Goal: Information Seeking & Learning: Check status

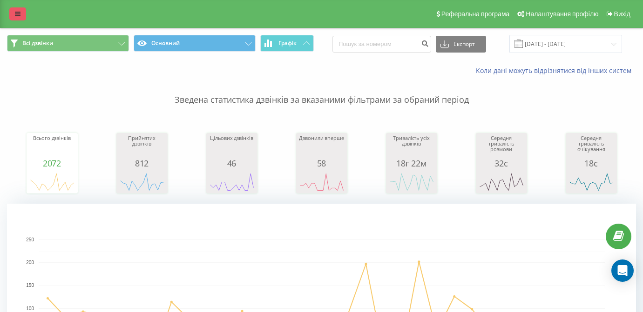
click at [19, 17] on icon at bounding box center [18, 14] width 6 height 7
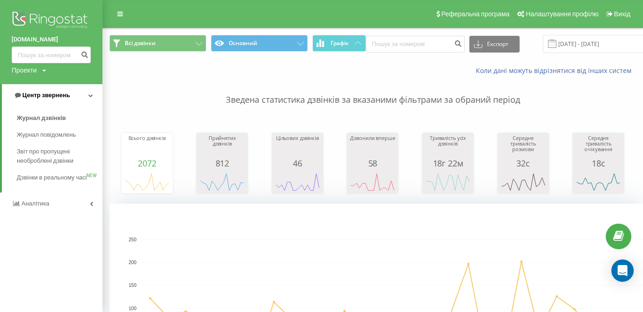
click at [47, 95] on span "Центр звернень" at bounding box center [45, 95] width 47 height 7
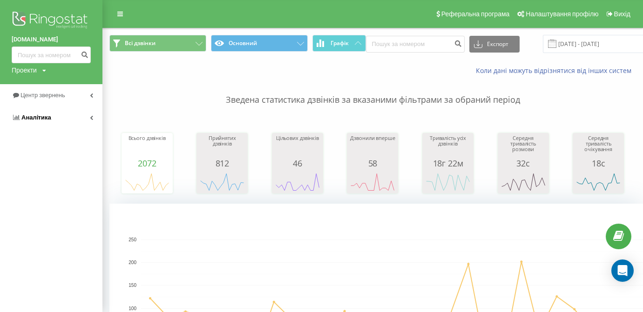
click at [50, 116] on link "Аналiтика" at bounding box center [51, 118] width 102 height 22
click at [50, 148] on span "Співробітники у реальному часі" at bounding box center [52, 145] width 71 height 19
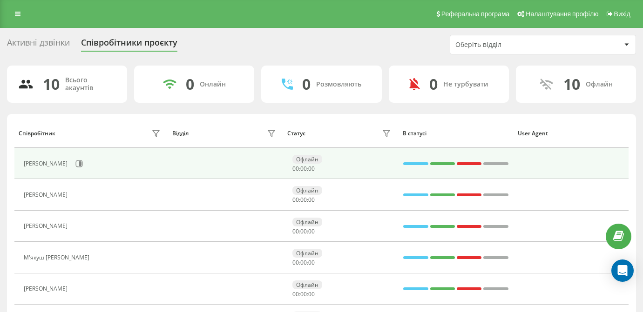
click at [86, 164] on button at bounding box center [79, 164] width 14 height 14
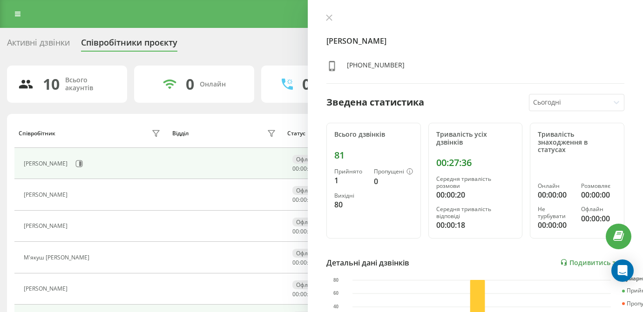
scroll to position [167, 0]
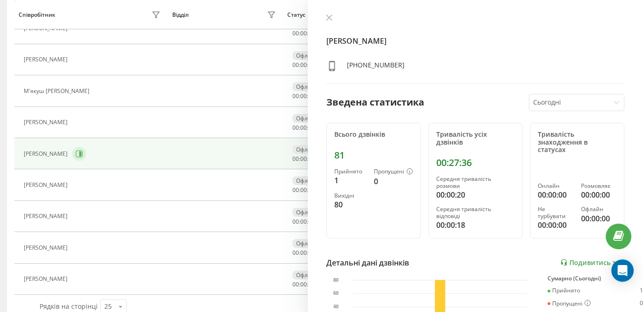
click at [83, 157] on icon at bounding box center [79, 153] width 7 height 7
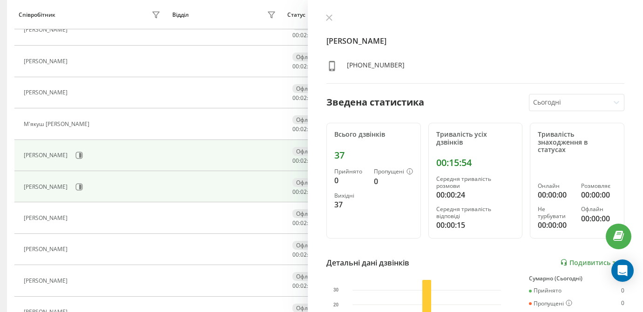
scroll to position [132, 0]
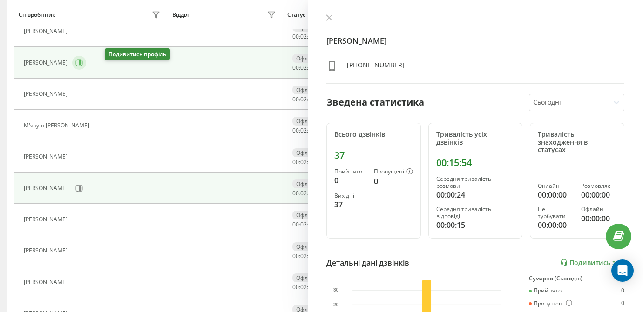
click at [86, 70] on button at bounding box center [79, 63] width 14 height 14
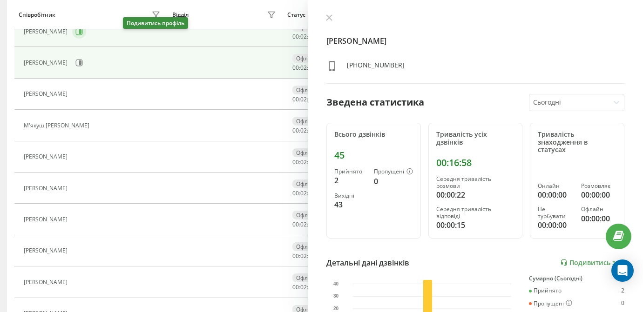
click at [83, 35] on icon at bounding box center [78, 31] width 7 height 7
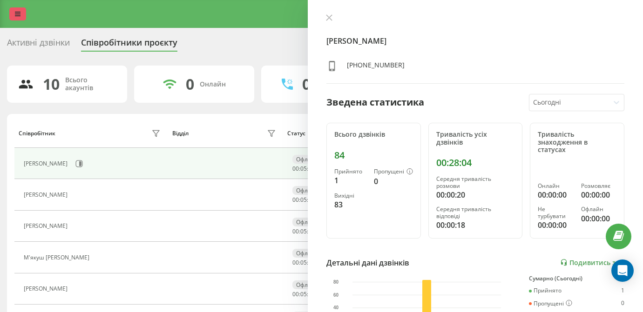
click at [14, 25] on div "Реферальна програма Налаштування профілю Вихід" at bounding box center [321, 14] width 643 height 28
click at [14, 18] on link at bounding box center [17, 13] width 17 height 13
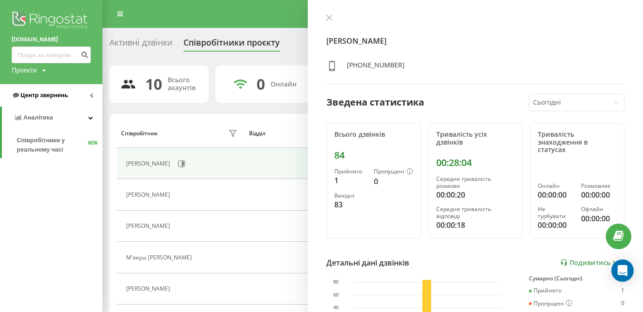
click at [50, 93] on span "Центр звернень" at bounding box center [43, 95] width 47 height 7
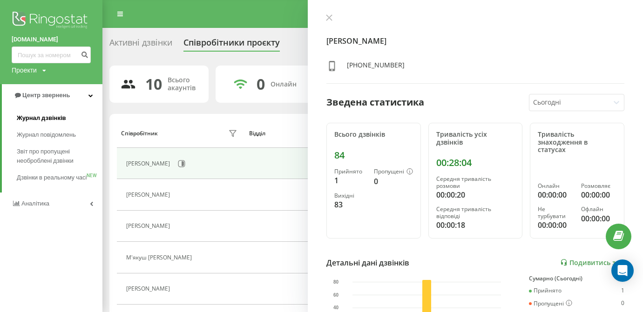
click at [52, 114] on span "Журнал дзвінків" at bounding box center [41, 118] width 49 height 9
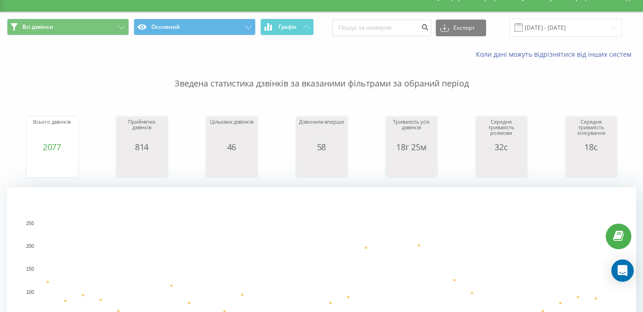
scroll to position [15, 0]
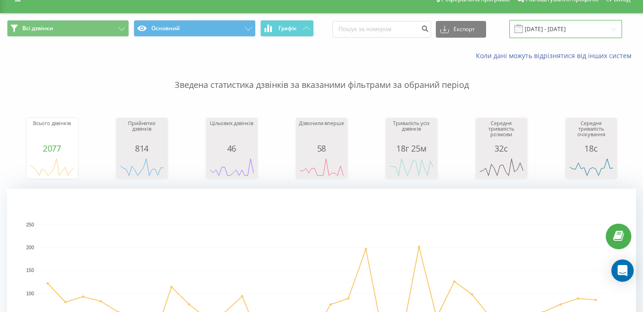
click at [553, 38] on input "21.07.2025 - 21.08.2025" at bounding box center [565, 29] width 113 height 18
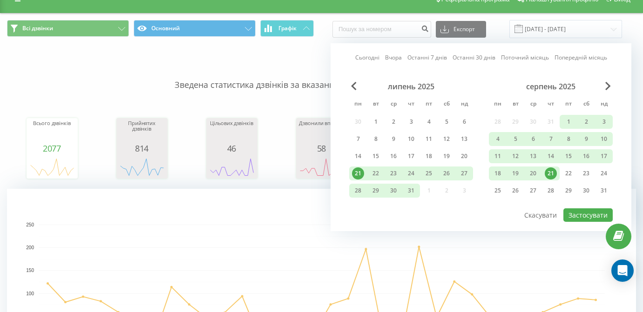
click at [550, 179] on div "21" at bounding box center [551, 174] width 12 height 12
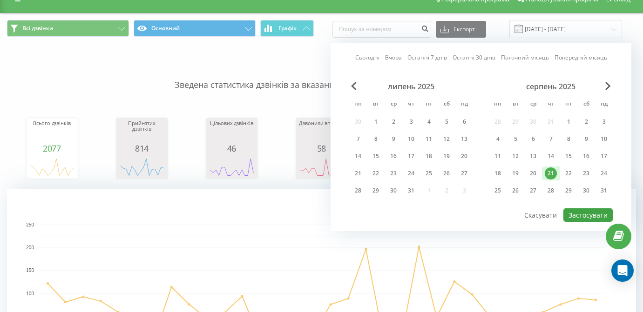
click at [575, 219] on button "Застосувати" at bounding box center [587, 216] width 49 height 14
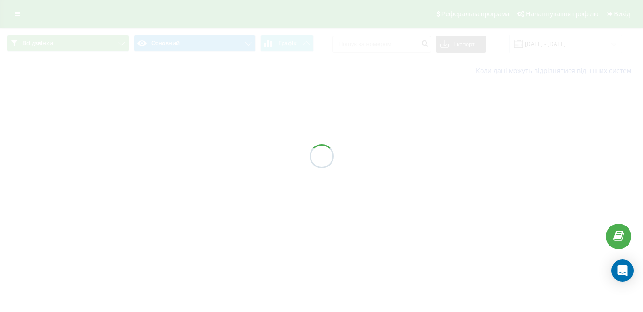
type input "[DATE] - [DATE]"
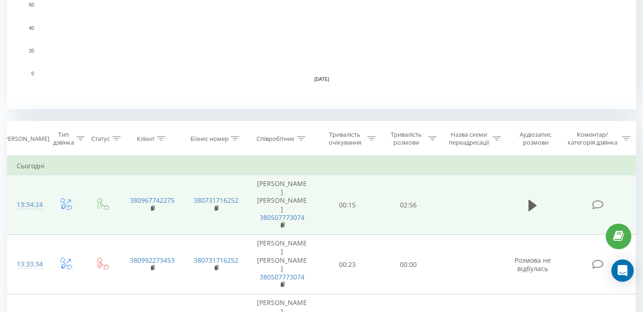
scroll to position [284, 0]
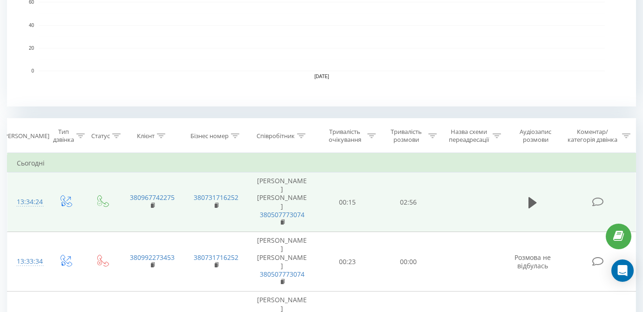
click at [532, 199] on td at bounding box center [532, 203] width 59 height 60
click at [531, 206] on icon at bounding box center [533, 202] width 8 height 11
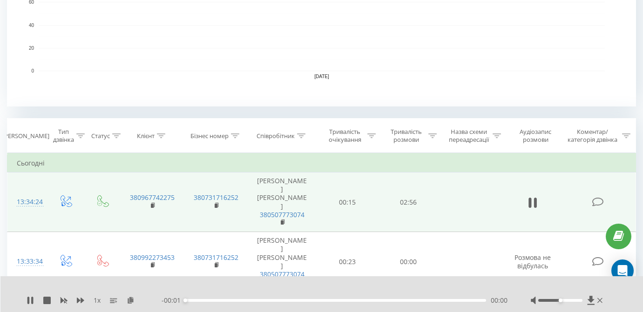
click at [421, 301] on div "00:00" at bounding box center [335, 300] width 301 height 3
click at [421, 301] on div "00:01" at bounding box center [335, 300] width 301 height 3
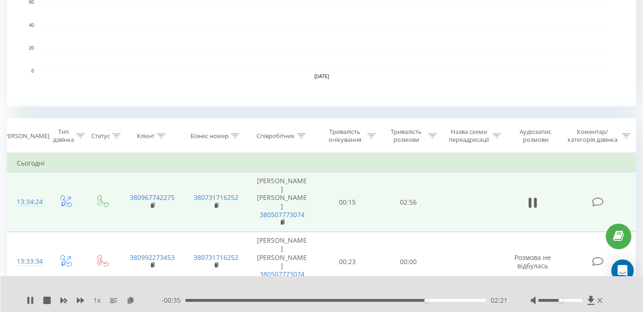
click at [378, 300] on div "02:21" at bounding box center [335, 300] width 301 height 3
click at [32, 296] on div "1 x - 00:41 02:14 02:14" at bounding box center [321, 295] width 643 height 36
click at [32, 297] on div "1 x" at bounding box center [94, 300] width 135 height 9
click at [31, 298] on icon at bounding box center [30, 300] width 7 height 7
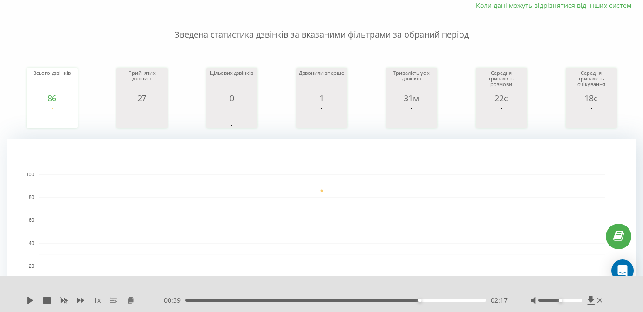
scroll to position [7, 0]
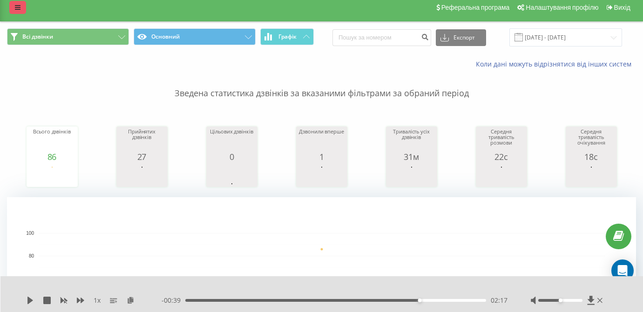
click at [9, 13] on link at bounding box center [17, 7] width 17 height 13
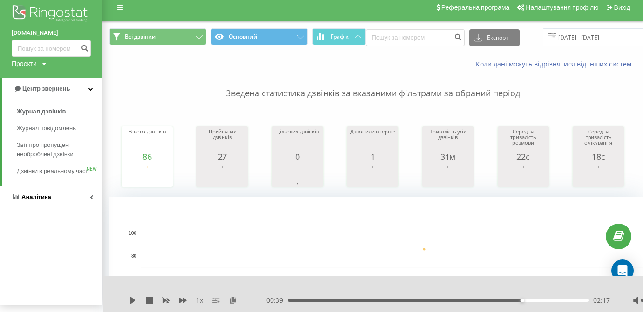
click at [60, 198] on link "Аналiтика" at bounding box center [51, 197] width 102 height 22
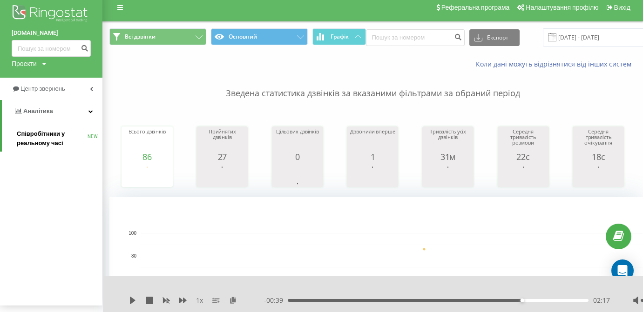
click at [52, 137] on span "Співробітники у реальному часі" at bounding box center [52, 138] width 71 height 19
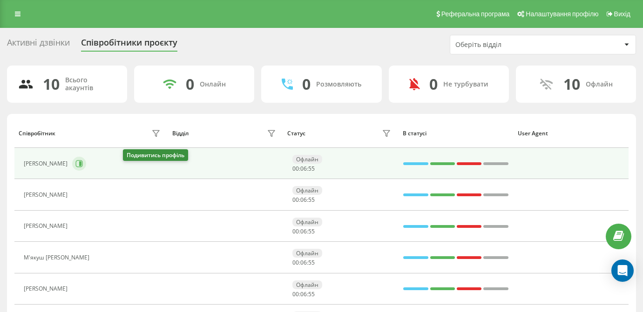
click at [81, 166] on icon at bounding box center [80, 164] width 2 height 5
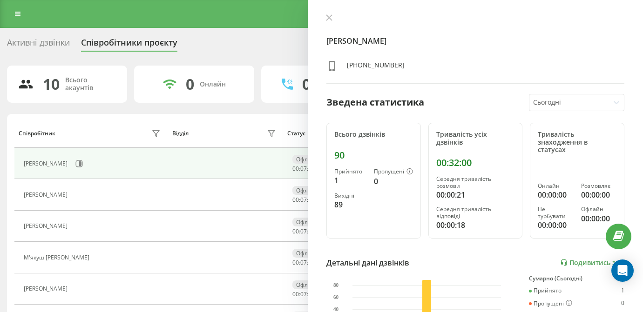
click at [2, 7] on div "Реферальна програма Налаштування профілю Вихід" at bounding box center [321, 14] width 643 height 28
click at [5, 17] on div "Реферальна програма Налаштування профілю Вихід" at bounding box center [321, 14] width 643 height 28
click at [20, 13] on link at bounding box center [17, 13] width 17 height 13
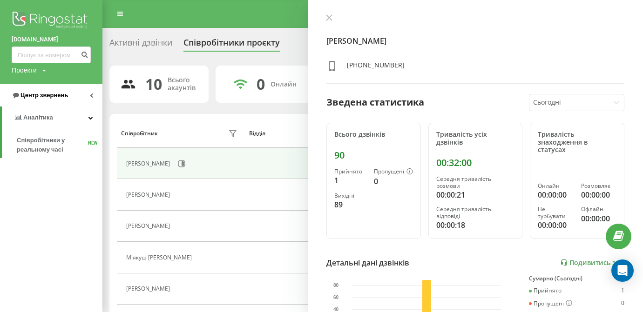
click at [62, 88] on link "Центр звернень" at bounding box center [51, 95] width 102 height 22
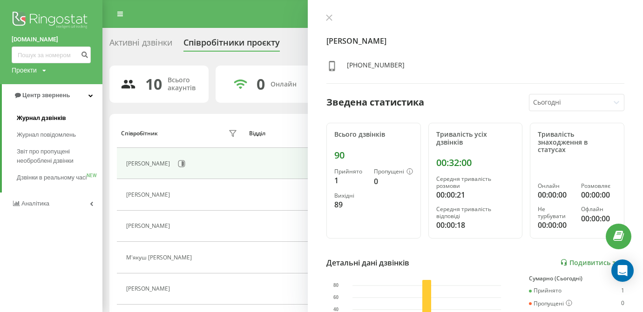
click at [47, 119] on span "Журнал дзвінків" at bounding box center [41, 118] width 49 height 9
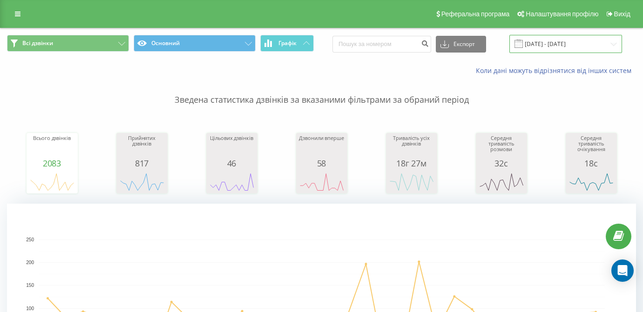
click at [584, 46] on input "[DATE] - [DATE]" at bounding box center [565, 44] width 113 height 18
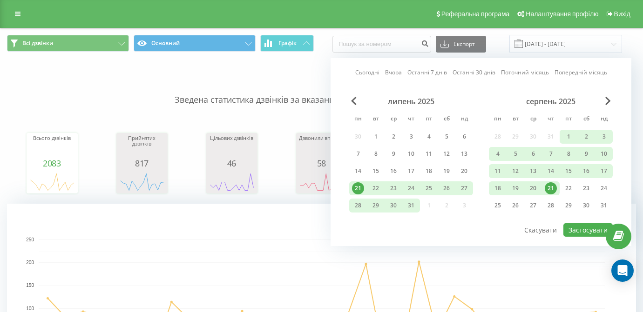
click at [552, 190] on div "21" at bounding box center [551, 189] width 12 height 12
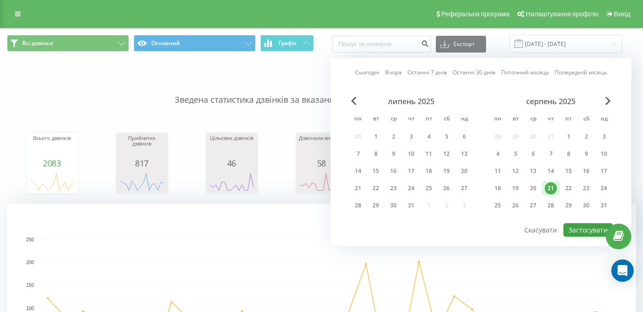
click at [586, 237] on button "Застосувати" at bounding box center [587, 231] width 49 height 14
type input "21.08.2025 - 21.08.2025"
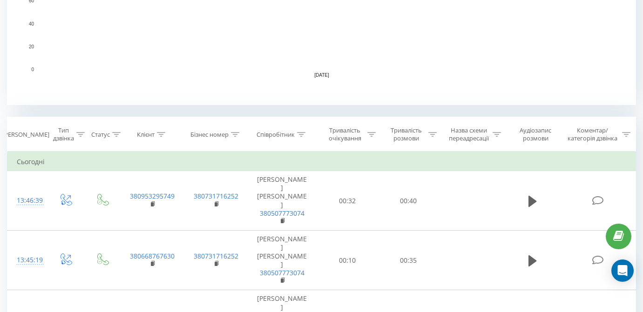
scroll to position [287, 0]
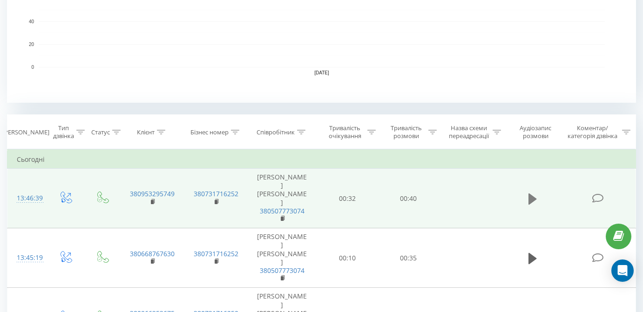
click at [529, 204] on icon at bounding box center [533, 198] width 8 height 11
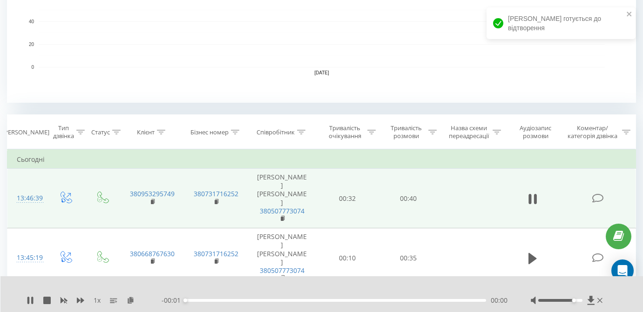
drag, startPoint x: 562, startPoint y: 300, endPoint x: 574, endPoint y: 301, distance: 12.1
click at [574, 301] on div "Accessibility label" at bounding box center [574, 301] width 4 height 4
click at [569, 300] on div at bounding box center [560, 300] width 45 height 3
click at [31, 302] on icon at bounding box center [30, 300] width 7 height 7
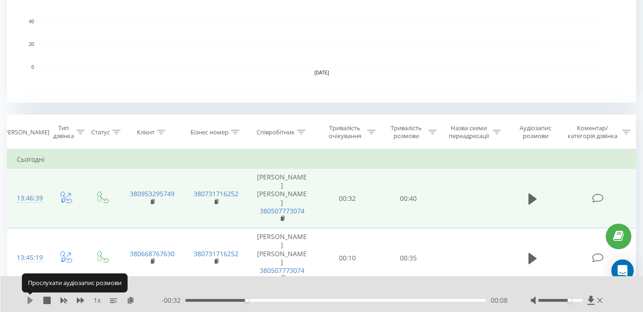
click at [31, 304] on icon at bounding box center [30, 300] width 7 height 7
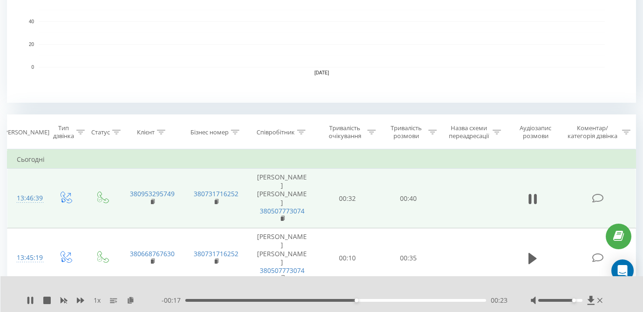
drag, startPoint x: 570, startPoint y: 301, endPoint x: 575, endPoint y: 303, distance: 5.6
click at [575, 303] on div at bounding box center [568, 300] width 74 height 9
click at [28, 303] on icon at bounding box center [28, 300] width 2 height 7
click at [128, 302] on icon at bounding box center [131, 300] width 8 height 7
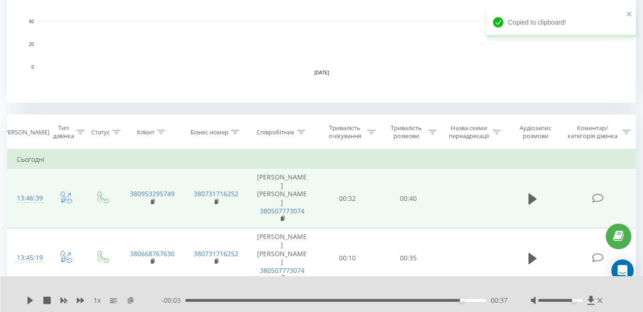
click at [129, 300] on icon at bounding box center [131, 300] width 8 height 7
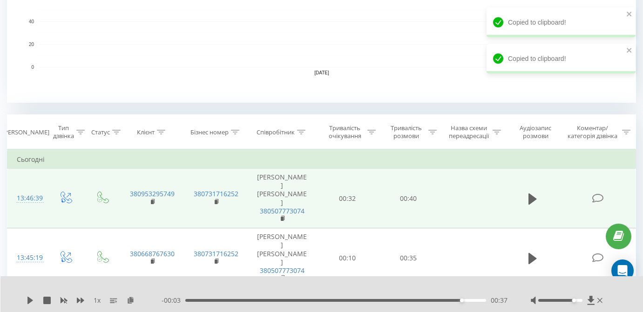
click at [197, 300] on div "00:37" at bounding box center [335, 300] width 301 height 3
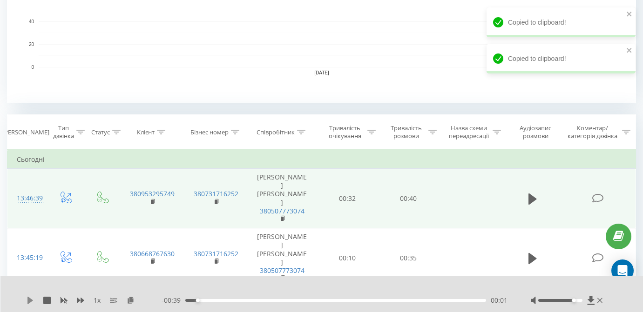
click at [30, 301] on icon at bounding box center [30, 300] width 6 height 7
drag, startPoint x: 569, startPoint y: 300, endPoint x: 598, endPoint y: 303, distance: 29.5
click at [598, 303] on div at bounding box center [568, 300] width 74 height 9
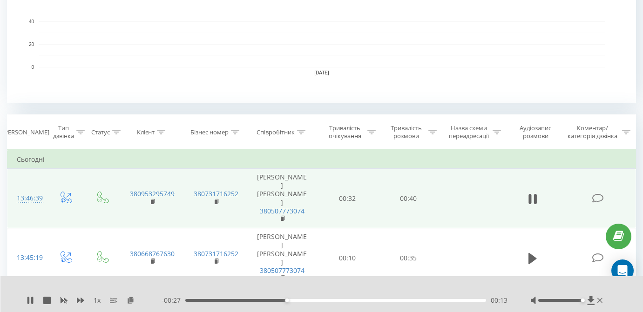
click at [31, 307] on div "1 x - 00:27 00:13 00:13" at bounding box center [321, 295] width 643 height 36
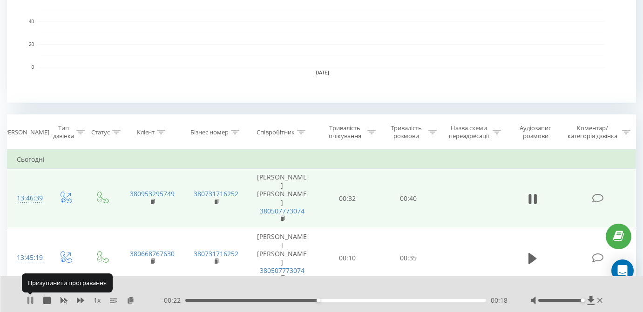
click at [32, 300] on icon at bounding box center [32, 300] width 2 height 7
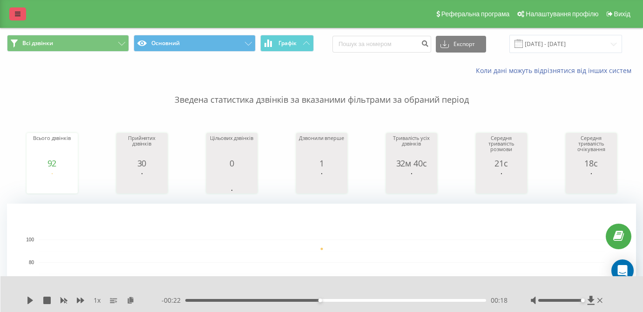
scroll to position [0, 0]
click at [20, 14] on link at bounding box center [17, 13] width 17 height 13
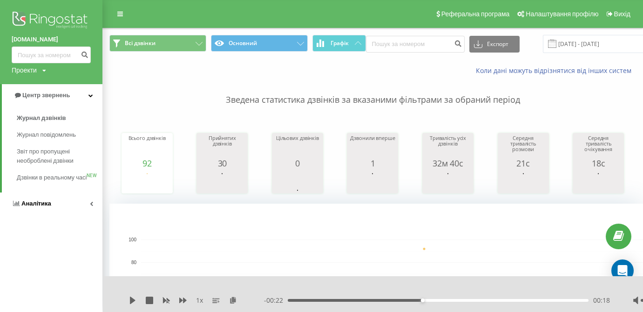
click at [47, 206] on span "Аналiтика" at bounding box center [36, 203] width 30 height 7
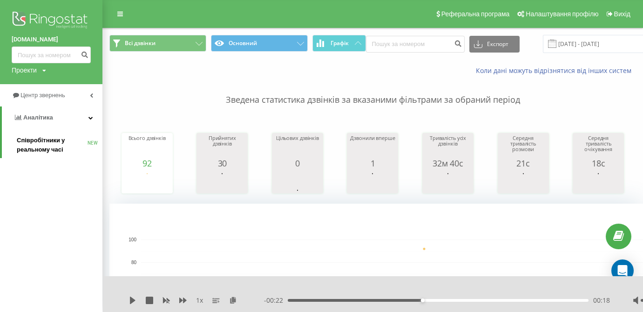
click at [50, 140] on span "Співробітники у реальному часі" at bounding box center [52, 145] width 71 height 19
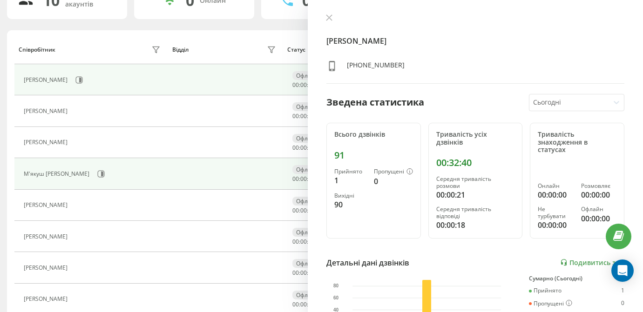
scroll to position [154, 0]
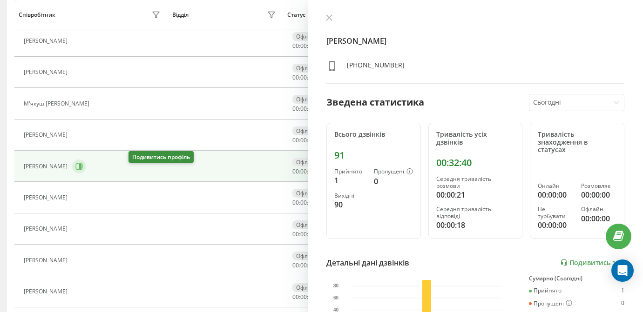
click at [81, 169] on icon at bounding box center [80, 166] width 2 height 5
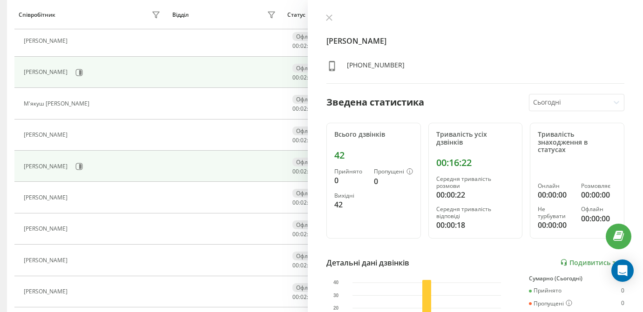
scroll to position [136, 0]
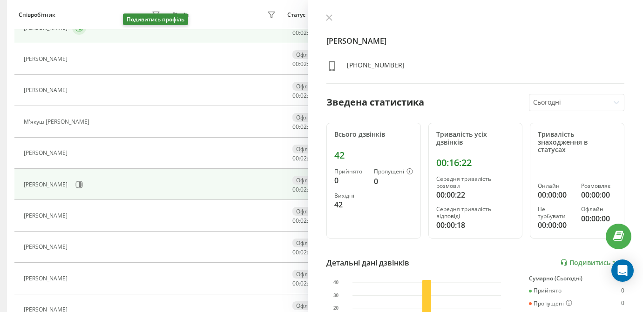
click at [83, 32] on icon at bounding box center [78, 27] width 7 height 7
click at [86, 192] on button at bounding box center [79, 185] width 14 height 14
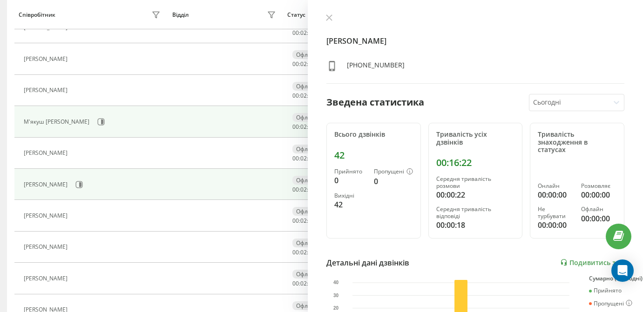
scroll to position [95, 0]
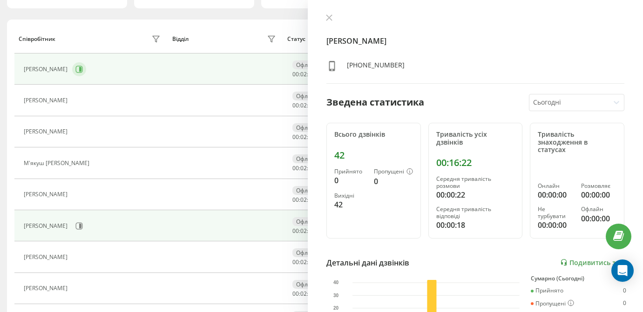
click at [86, 75] on button at bounding box center [79, 69] width 14 height 14
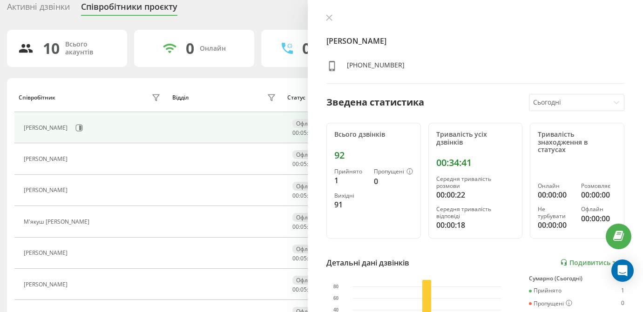
scroll to position [28, 0]
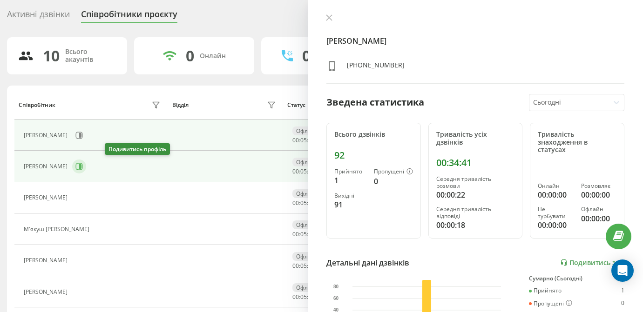
click at [83, 169] on icon at bounding box center [78, 166] width 7 height 7
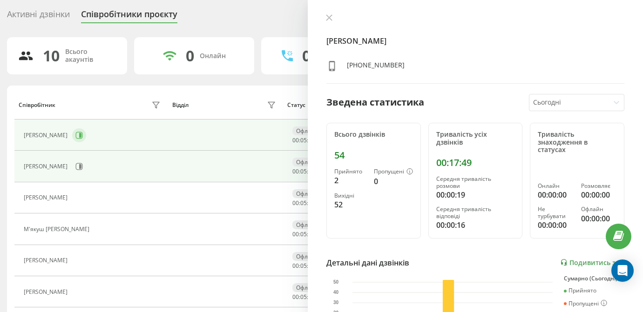
click at [83, 137] on icon at bounding box center [78, 135] width 7 height 7
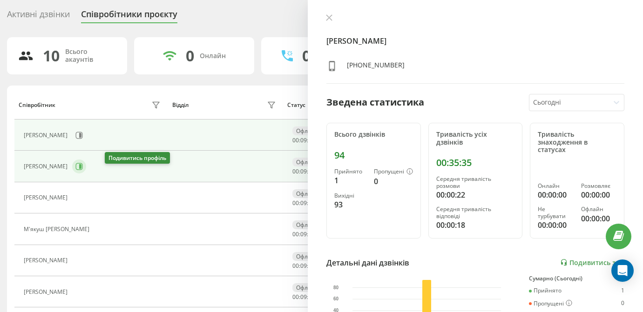
click at [83, 170] on icon at bounding box center [78, 166] width 7 height 7
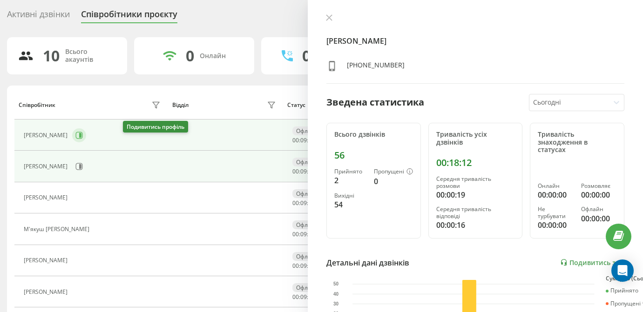
click at [83, 139] on icon at bounding box center [78, 135] width 7 height 7
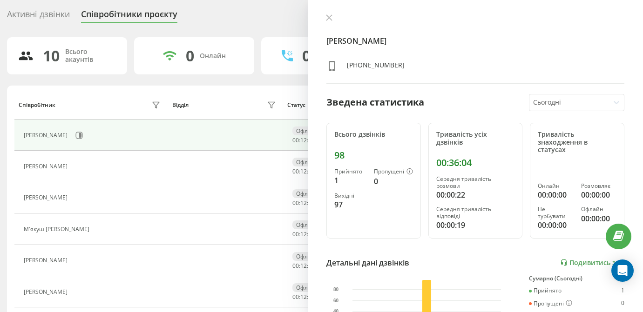
click at [236, 30] on div "Активні дзвінки Співробітники проєкту Оберіть відділ 10 Всього акаунтів 0 Онлай…" at bounding box center [321, 234] width 629 height 455
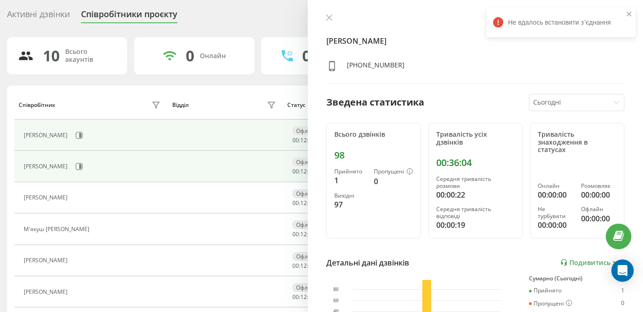
click at [103, 170] on div "Мукоїд Денис Анатолійович" at bounding box center [93, 167] width 139 height 16
click at [81, 169] on icon at bounding box center [80, 166] width 2 height 5
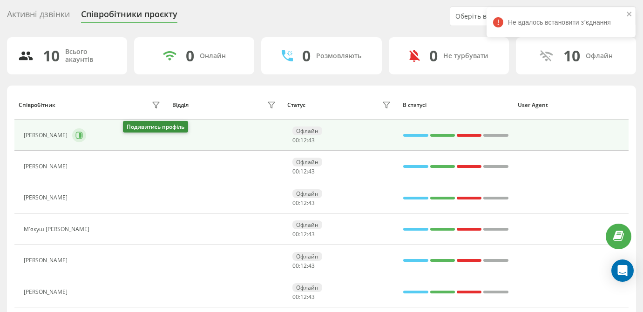
click at [83, 139] on icon at bounding box center [78, 135] width 7 height 7
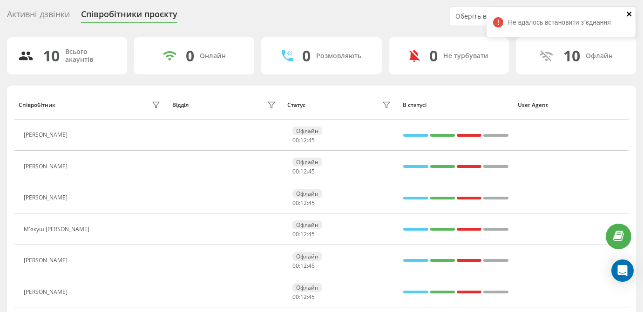
click at [630, 14] on icon "close" at bounding box center [629, 14] width 5 height 5
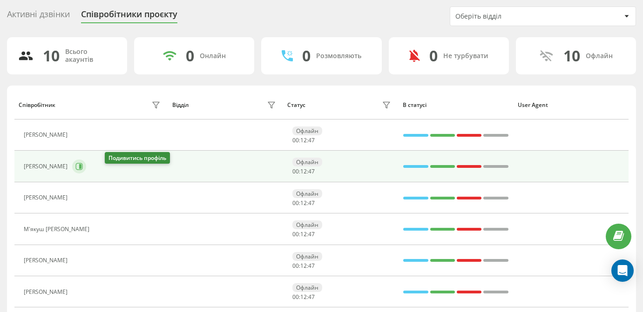
click at [83, 170] on icon at bounding box center [78, 166] width 7 height 7
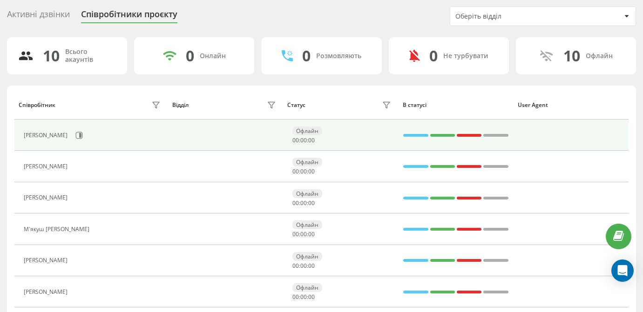
click at [86, 141] on button at bounding box center [79, 136] width 14 height 14
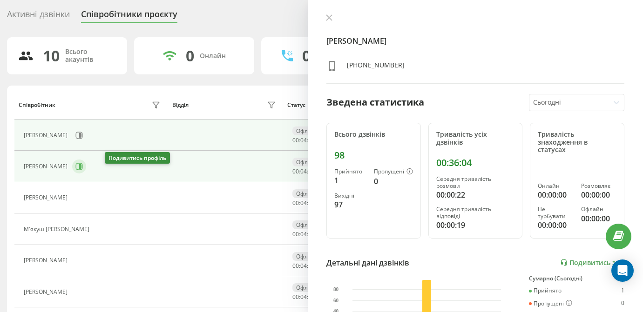
click at [86, 170] on button at bounding box center [79, 167] width 14 height 14
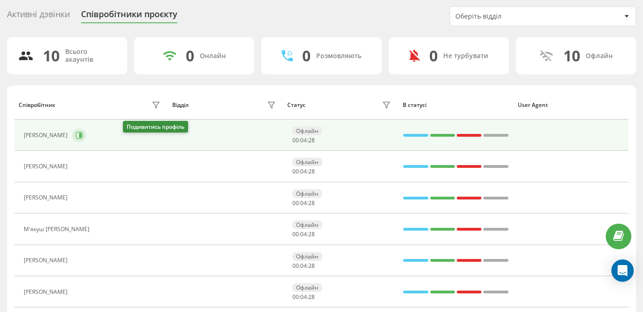
click at [83, 139] on icon at bounding box center [78, 135] width 7 height 7
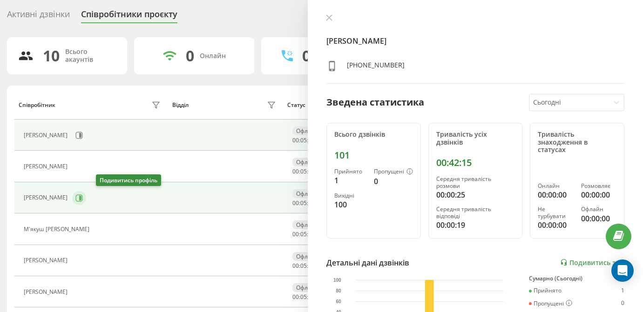
click at [86, 203] on button at bounding box center [79, 198] width 14 height 14
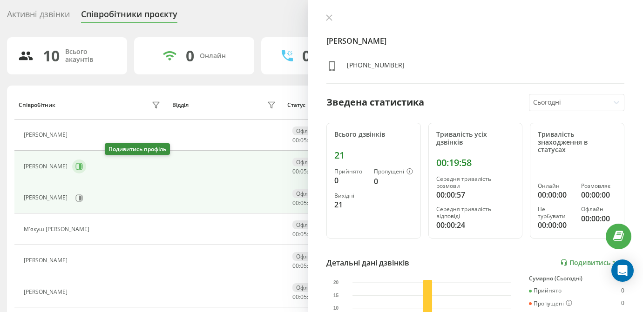
click at [86, 165] on button at bounding box center [79, 167] width 14 height 14
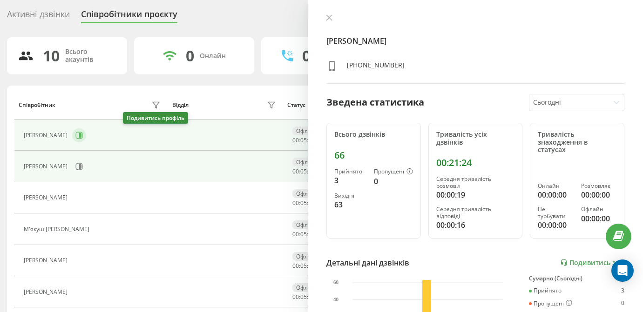
click at [81, 137] on icon at bounding box center [80, 135] width 2 height 5
click at [81, 169] on icon at bounding box center [80, 166] width 2 height 5
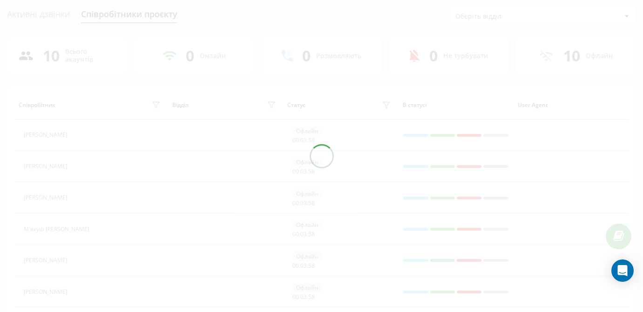
click at [132, 143] on div at bounding box center [321, 156] width 643 height 312
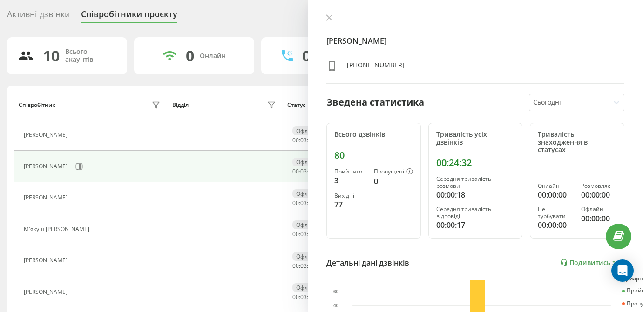
click at [132, 142] on div "[PERSON_NAME] [PERSON_NAME]" at bounding box center [93, 135] width 139 height 13
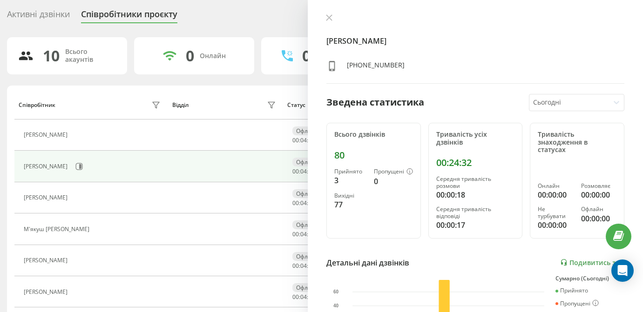
click at [80, 138] on icon at bounding box center [79, 135] width 2 height 5
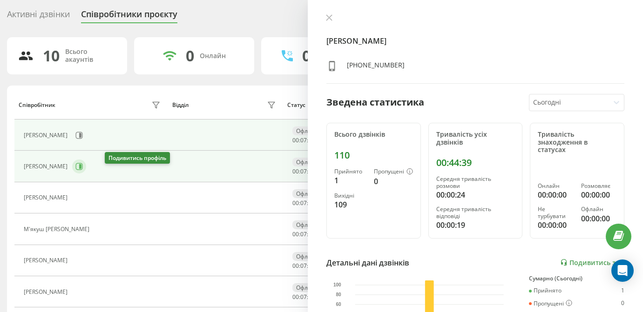
click at [83, 170] on icon at bounding box center [79, 166] width 7 height 7
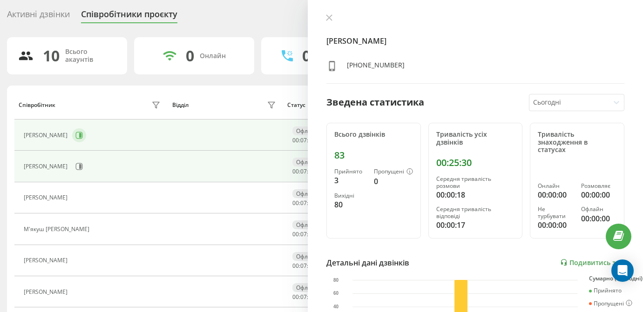
click at [83, 139] on icon at bounding box center [78, 135] width 7 height 7
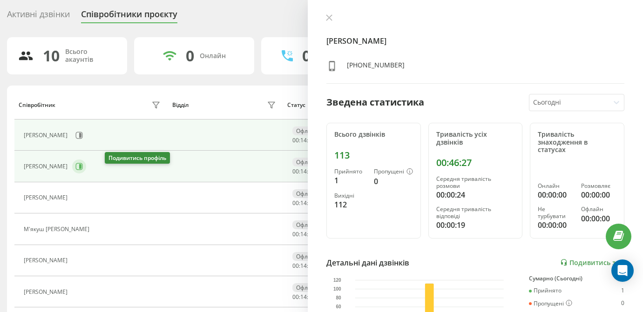
click at [83, 170] on icon at bounding box center [78, 166] width 7 height 7
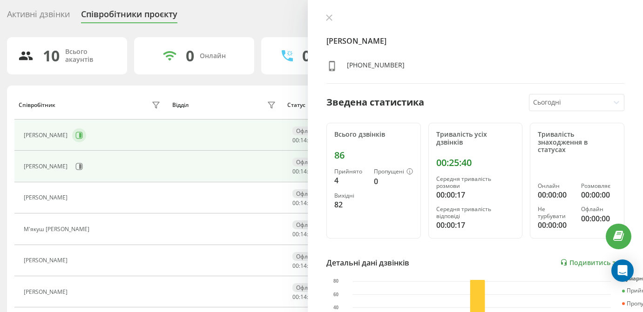
click at [83, 139] on icon at bounding box center [78, 135] width 7 height 7
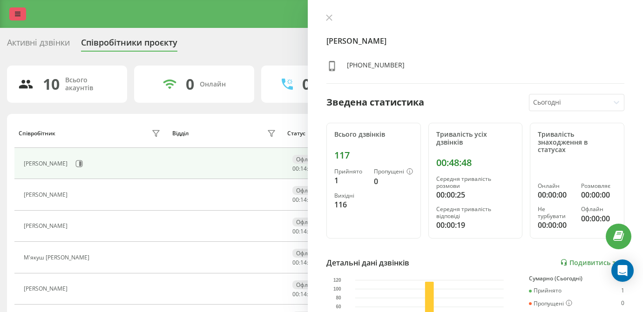
click at [15, 20] on link at bounding box center [17, 13] width 17 height 13
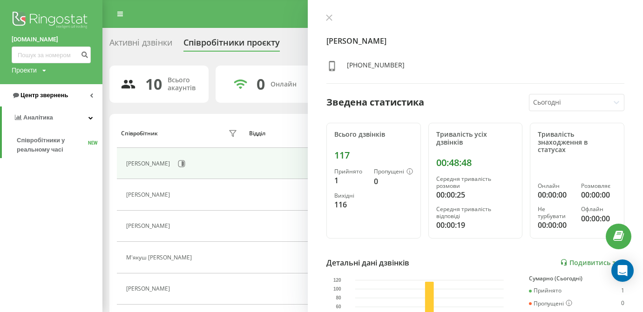
click at [60, 98] on span "Центр звернень" at bounding box center [40, 95] width 56 height 9
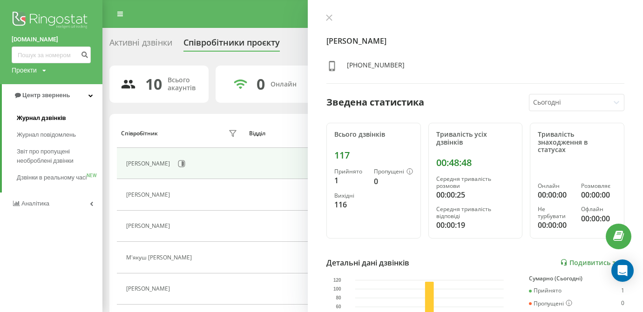
click at [56, 110] on link "Журнал дзвінків" at bounding box center [60, 118] width 86 height 17
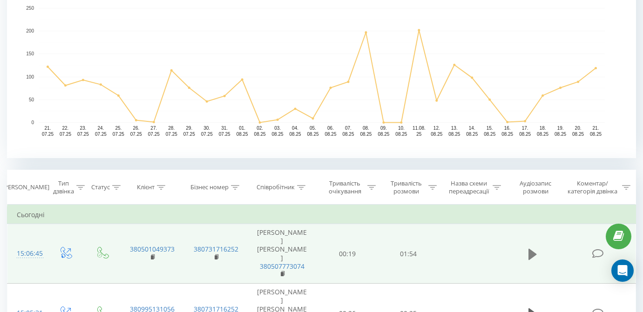
click at [532, 259] on icon at bounding box center [533, 254] width 8 height 11
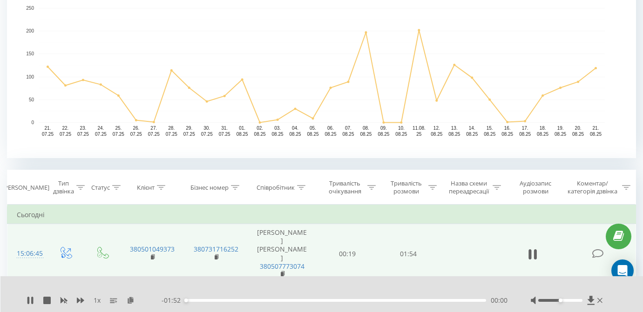
click at [379, 301] on div "00:00" at bounding box center [335, 300] width 301 height 3
click at [433, 302] on div "01:13" at bounding box center [335, 300] width 301 height 3
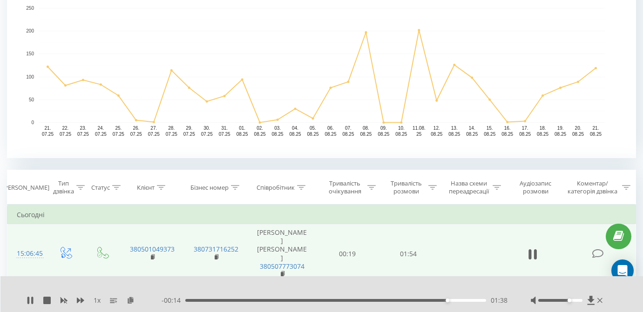
click at [570, 300] on div at bounding box center [560, 300] width 45 height 3
click at [422, 300] on div "01:29" at bounding box center [335, 300] width 301 height 3
click at [409, 301] on div "01:33" at bounding box center [335, 300] width 301 height 3
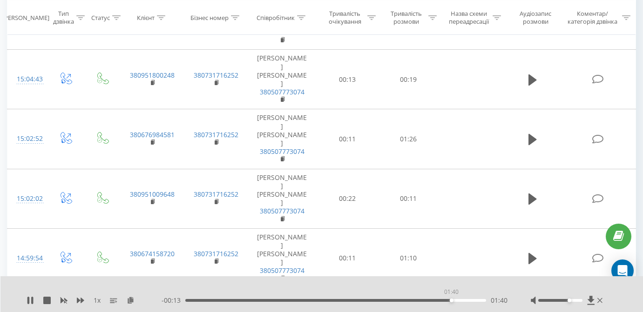
click at [451, 300] on div "01:40" at bounding box center [335, 300] width 301 height 3
click at [437, 300] on div "01:40" at bounding box center [335, 300] width 301 height 3
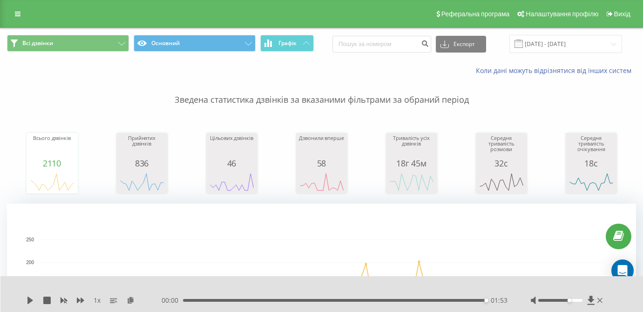
scroll to position [0, 0]
click at [11, 15] on link at bounding box center [17, 13] width 17 height 13
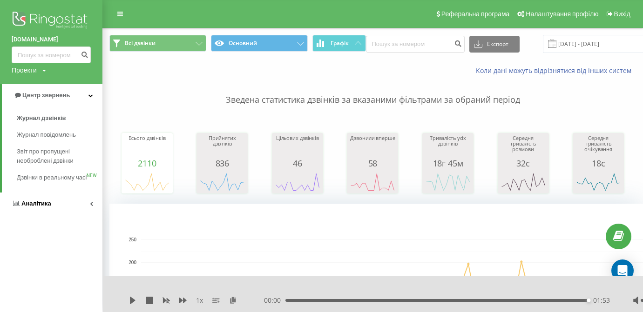
click at [38, 215] on link "Аналiтика" at bounding box center [51, 204] width 102 height 22
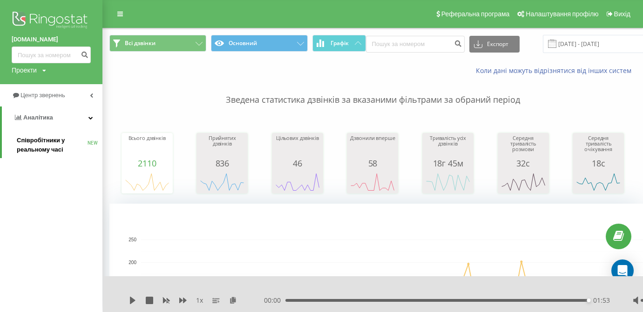
click at [41, 148] on span "Співробітники у реальному часі" at bounding box center [52, 145] width 71 height 19
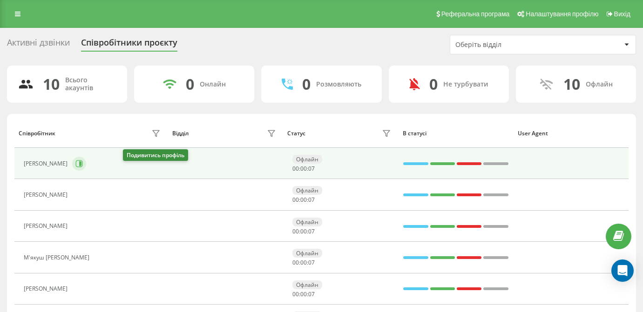
click at [81, 166] on icon at bounding box center [80, 164] width 2 height 5
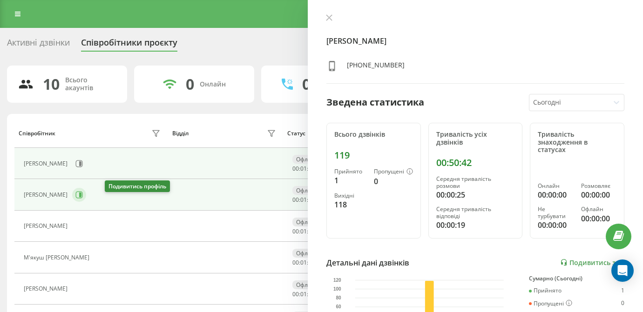
click at [86, 202] on button at bounding box center [79, 195] width 14 height 14
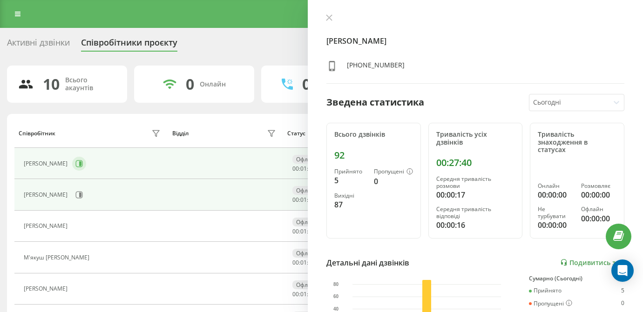
click at [86, 171] on button at bounding box center [79, 164] width 14 height 14
click at [119, 203] on div "Мукоїд Денис Анатолійович" at bounding box center [93, 195] width 139 height 16
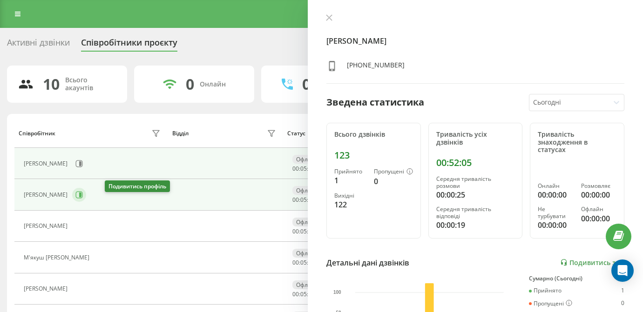
click at [81, 197] on icon at bounding box center [80, 195] width 2 height 5
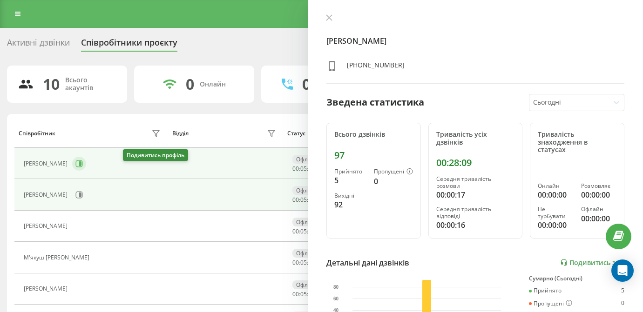
click at [83, 168] on icon at bounding box center [78, 163] width 7 height 7
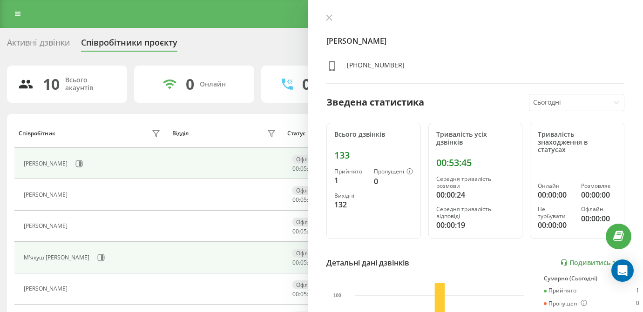
scroll to position [42, 0]
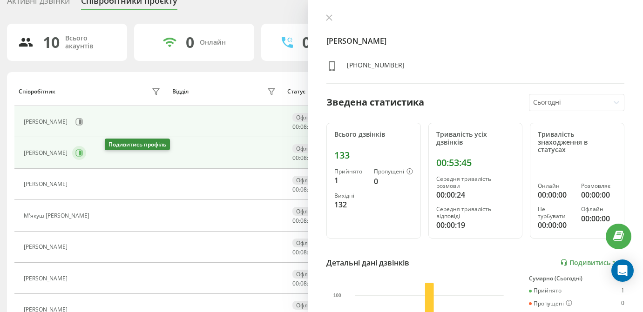
click at [83, 157] on icon at bounding box center [79, 153] width 7 height 7
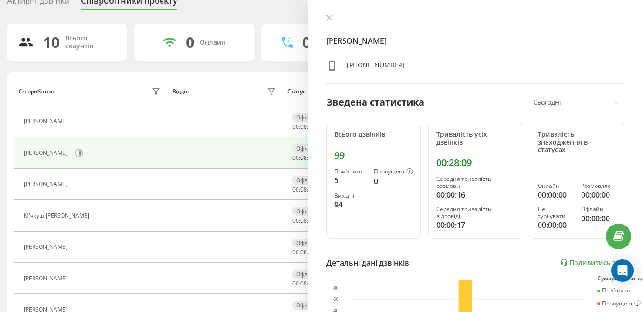
click at [129, 127] on div "[PERSON_NAME] [PERSON_NAME]" at bounding box center [93, 121] width 139 height 13
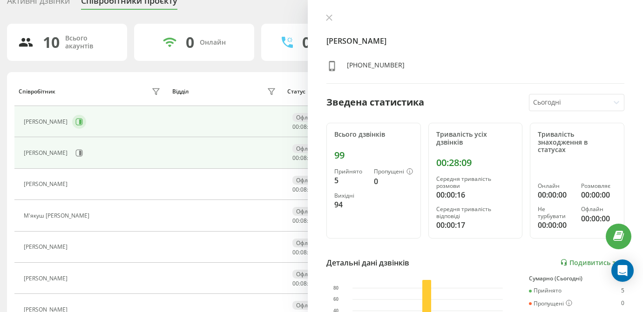
click at [83, 126] on icon at bounding box center [78, 121] width 7 height 7
click at [83, 157] on icon at bounding box center [78, 152] width 7 height 7
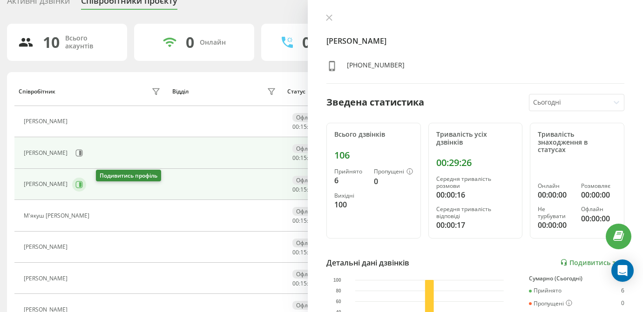
click at [86, 187] on button at bounding box center [79, 185] width 14 height 14
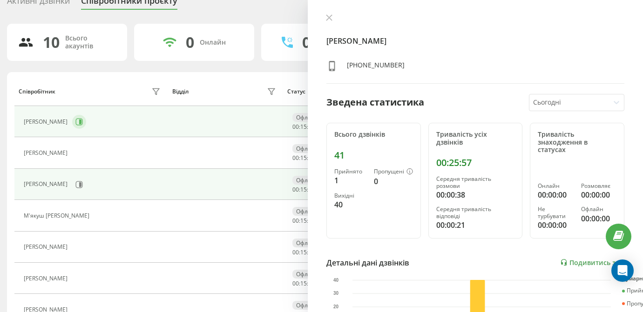
click at [86, 125] on button at bounding box center [79, 122] width 14 height 14
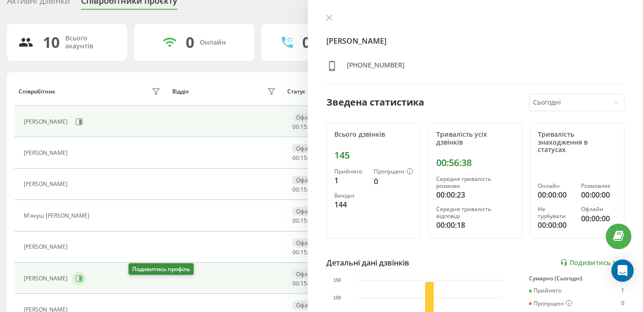
click at [83, 282] on icon at bounding box center [79, 278] width 7 height 7
click at [86, 125] on button at bounding box center [79, 122] width 14 height 14
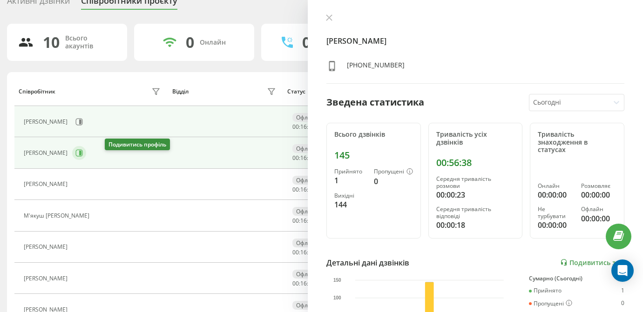
click at [86, 157] on button at bounding box center [79, 153] width 14 height 14
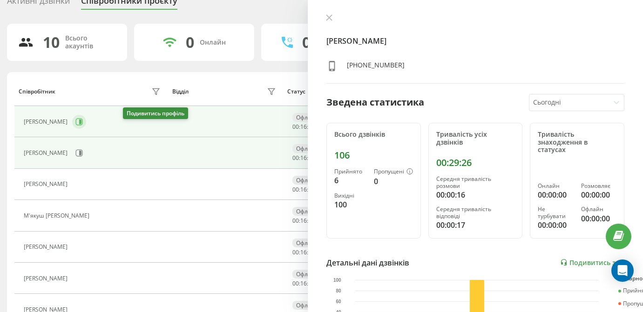
click at [86, 129] on button at bounding box center [79, 122] width 14 height 14
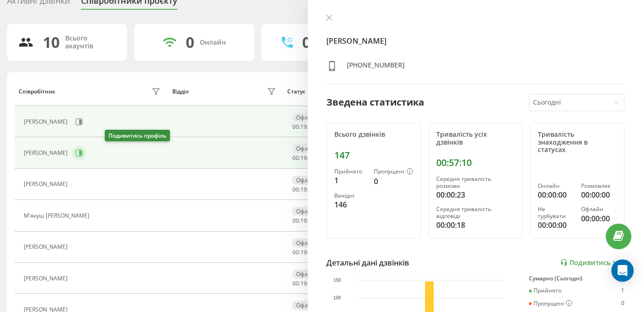
click at [83, 152] on icon at bounding box center [79, 153] width 7 height 7
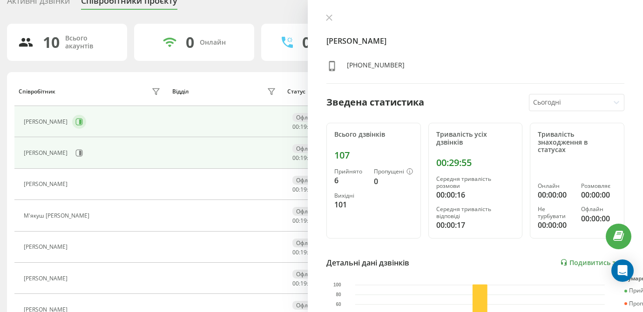
click at [83, 121] on icon at bounding box center [79, 121] width 7 height 7
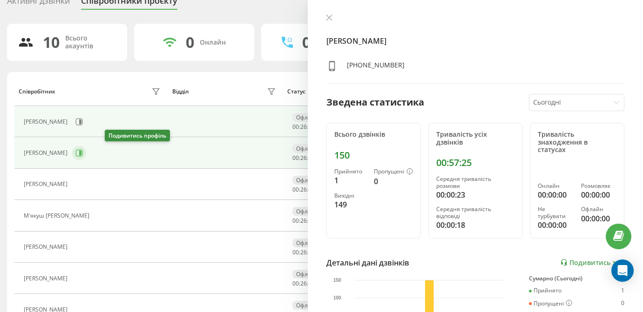
click at [83, 151] on icon at bounding box center [78, 152] width 7 height 7
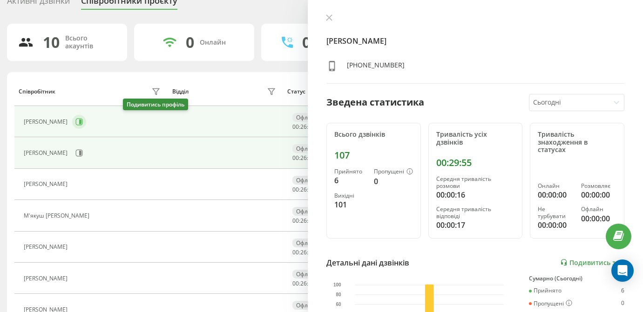
click at [83, 120] on icon at bounding box center [78, 121] width 7 height 7
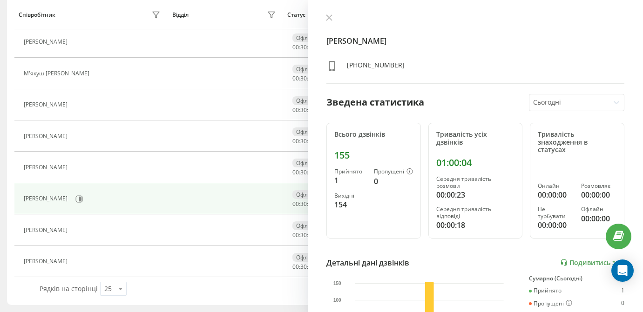
scroll to position [191, 0]
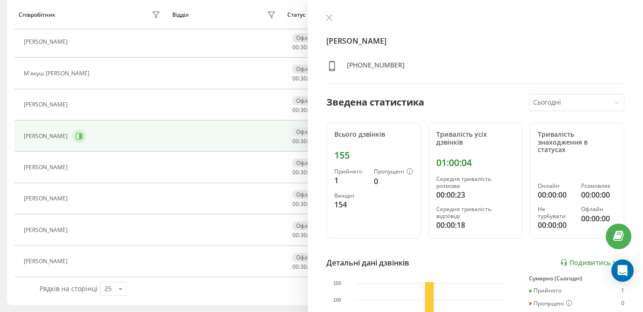
click at [83, 134] on icon at bounding box center [79, 136] width 7 height 7
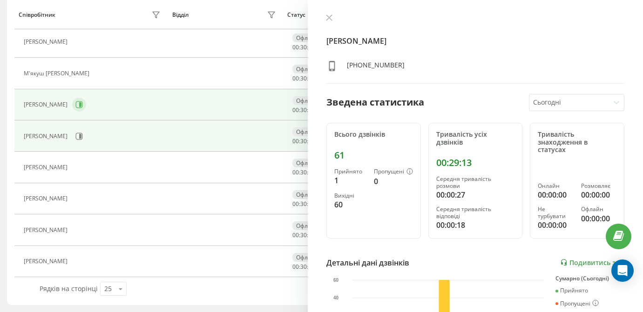
click at [86, 106] on button at bounding box center [79, 105] width 14 height 14
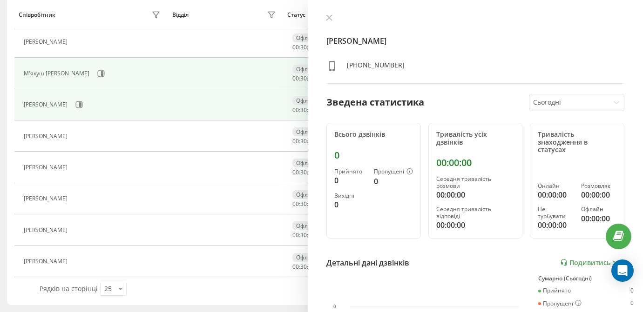
scroll to position [151, 0]
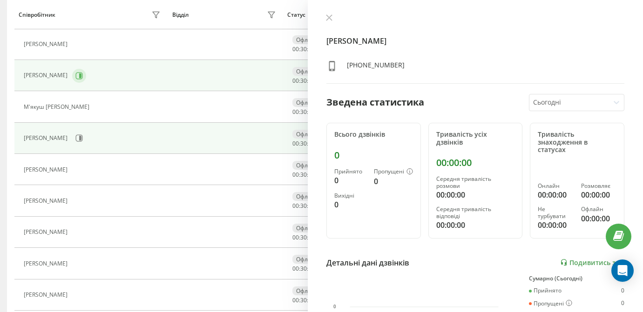
click at [86, 83] on button at bounding box center [79, 76] width 14 height 14
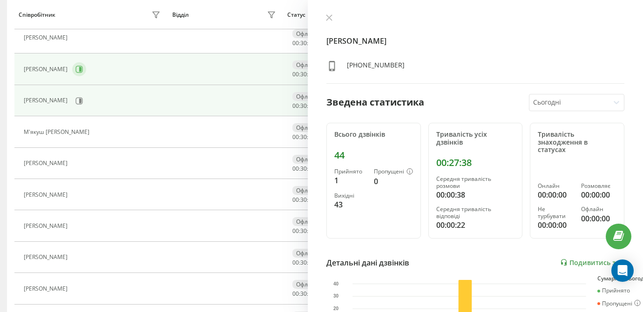
scroll to position [113, 0]
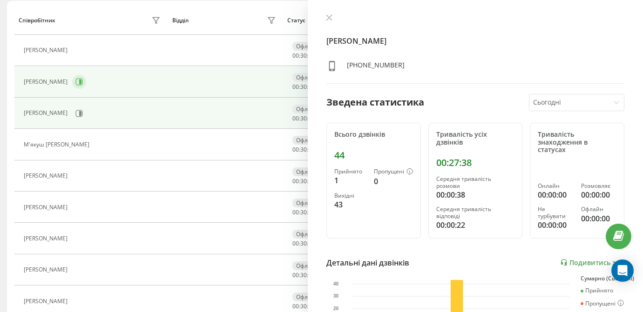
click at [81, 84] on icon at bounding box center [80, 82] width 2 height 5
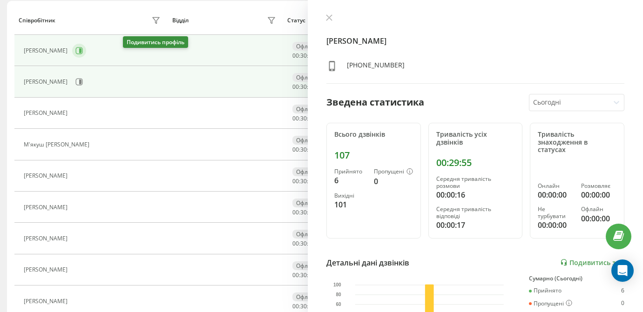
click at [83, 54] on icon at bounding box center [78, 50] width 7 height 7
click at [110, 90] on div "Мукоїд Денис Анатолійович" at bounding box center [93, 82] width 139 height 16
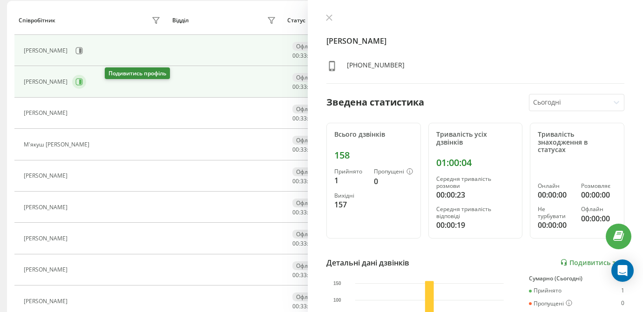
click at [81, 84] on icon at bounding box center [80, 82] width 2 height 5
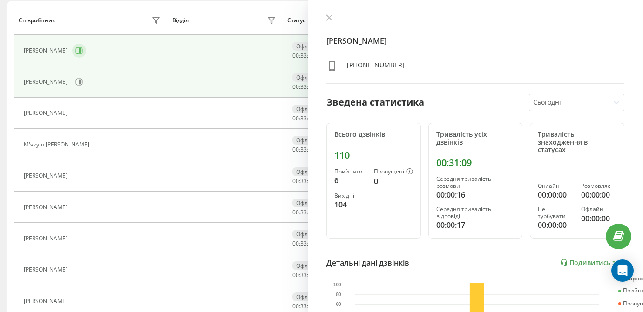
click at [83, 54] on icon at bounding box center [79, 50] width 7 height 7
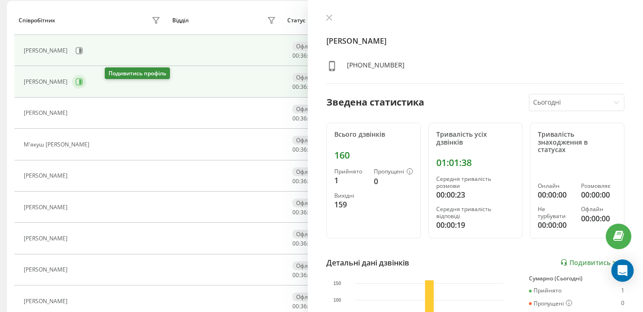
click at [83, 86] on icon at bounding box center [78, 81] width 7 height 7
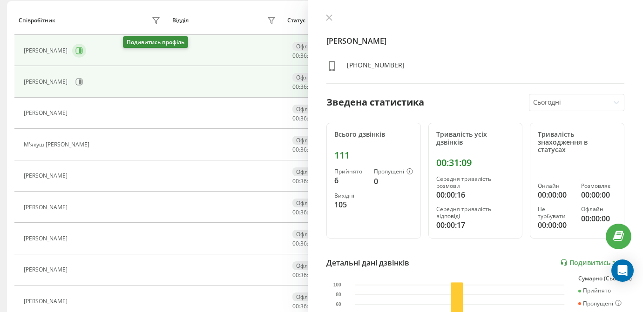
click at [83, 54] on icon at bounding box center [78, 50] width 7 height 7
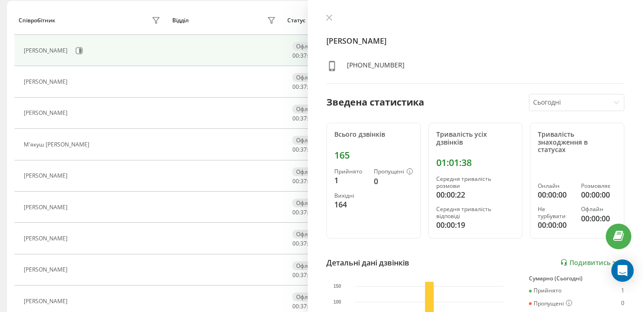
click at [357, 0] on div "Ясинський Володимир Вікторович +380507773074 Зведена статистика Сьогодні Всього…" at bounding box center [475, 156] width 335 height 312
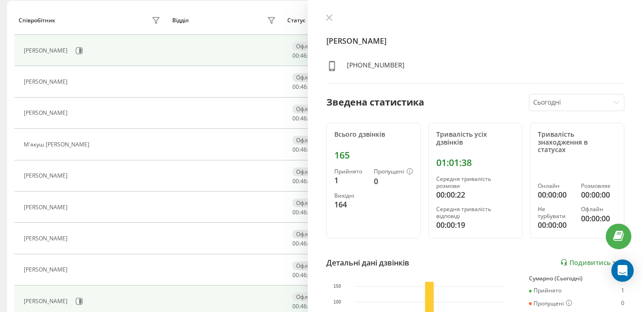
click at [81, 81] on icon at bounding box center [77, 81] width 7 height 7
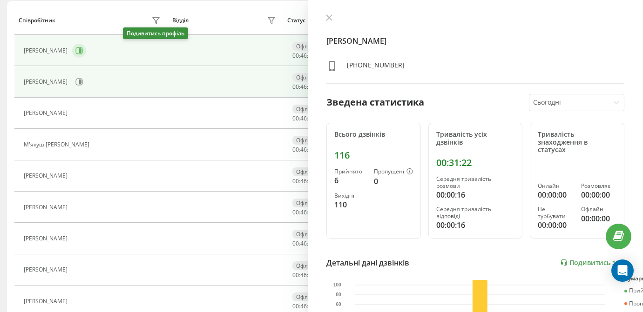
click at [86, 46] on button at bounding box center [79, 51] width 14 height 14
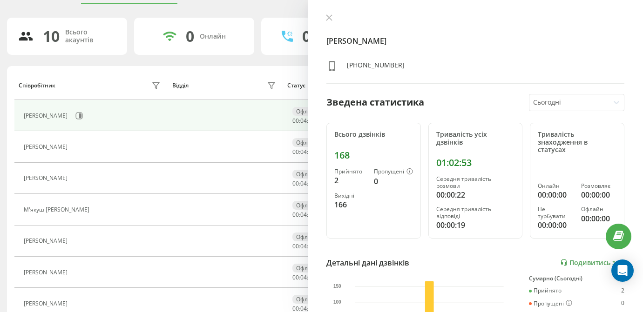
scroll to position [39, 0]
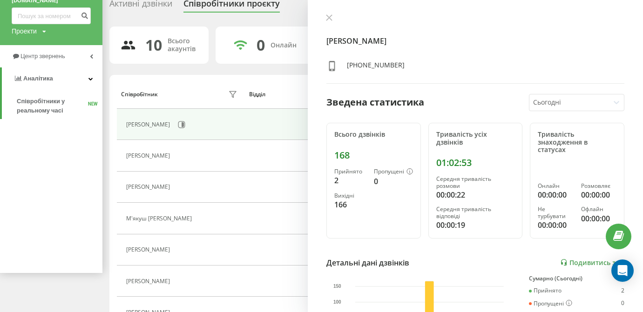
click at [20, 11] on div "dextra.com.ua Проекти dextra.com.ua Центр звернень Аналiтика Співробітники у ре…" at bounding box center [321, 117] width 643 height 312
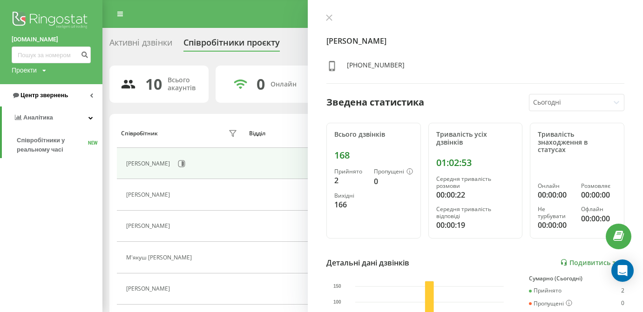
click at [33, 92] on span "Центр звернень" at bounding box center [43, 95] width 47 height 7
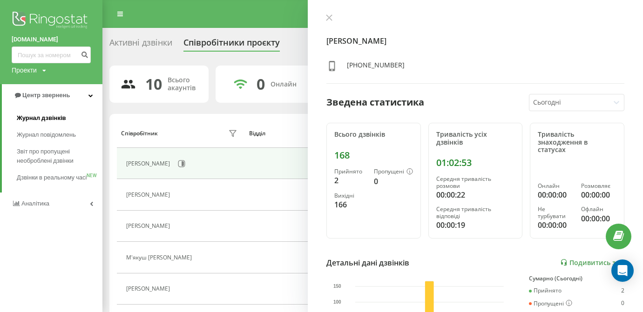
click at [42, 124] on link "Журнал дзвінків" at bounding box center [60, 118] width 86 height 17
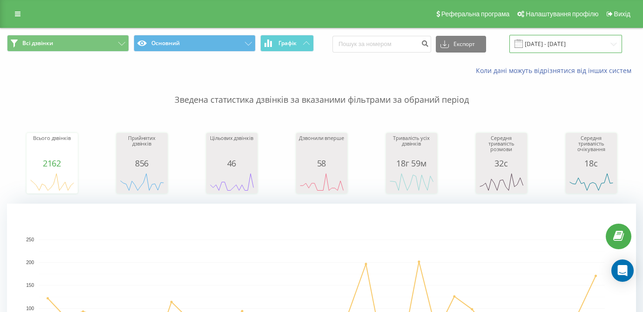
click at [567, 48] on input "[DATE] - [DATE]" at bounding box center [565, 44] width 113 height 18
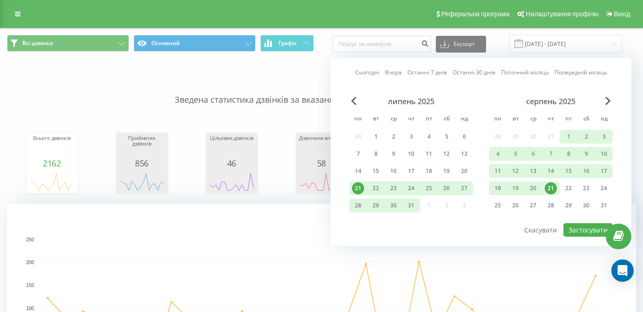
click at [553, 191] on div "21" at bounding box center [551, 189] width 12 height 12
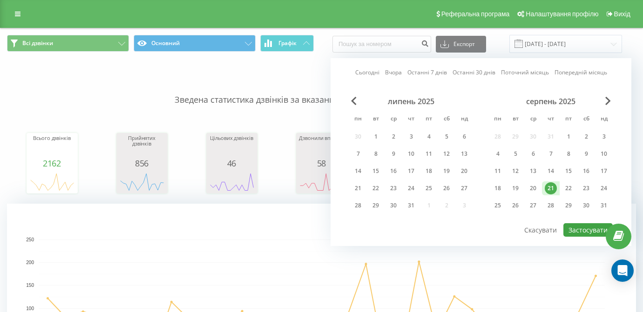
click at [588, 237] on button "Застосувати" at bounding box center [587, 231] width 49 height 14
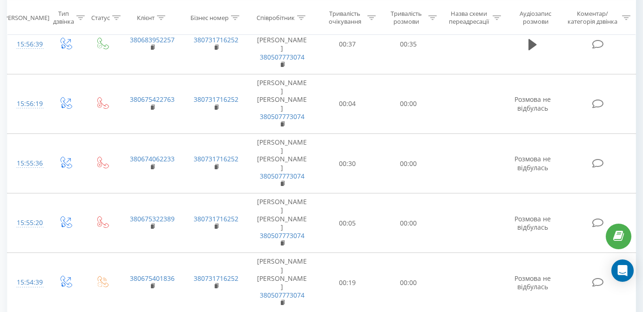
scroll to position [1438, 0]
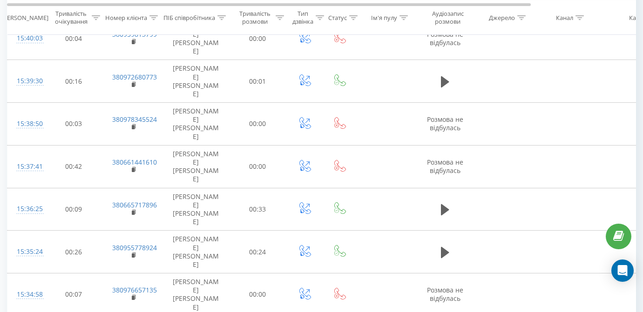
scroll to position [1036, 0]
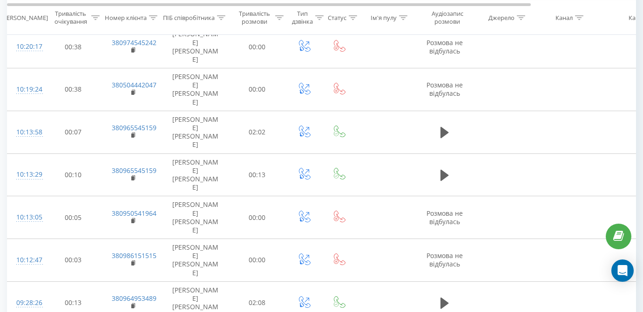
scroll to position [900, 0]
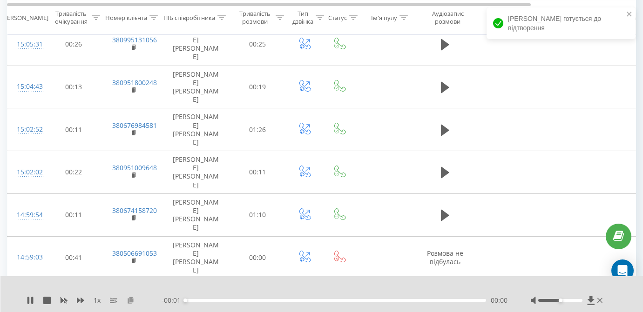
click at [131, 298] on icon at bounding box center [131, 300] width 8 height 7
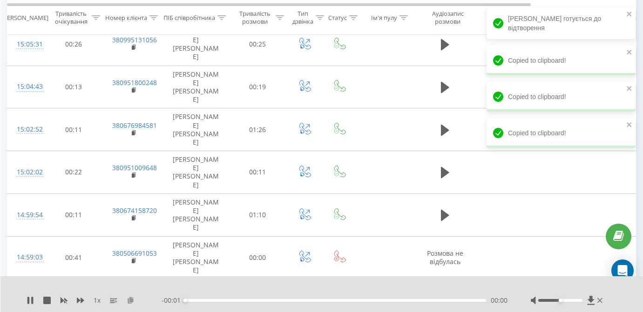
click at [131, 298] on icon at bounding box center [131, 300] width 8 height 7
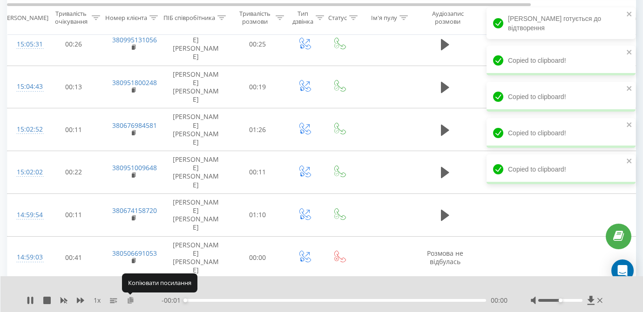
click at [131, 299] on icon at bounding box center [131, 300] width 8 height 7
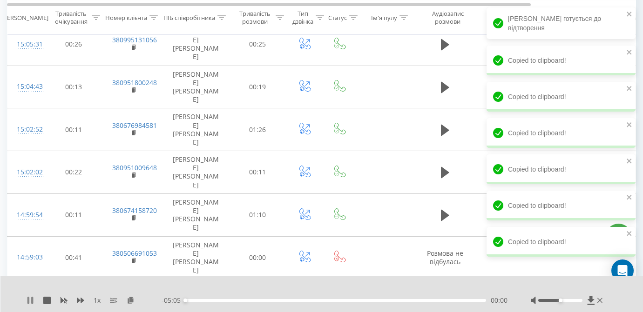
click at [32, 301] on icon at bounding box center [32, 300] width 2 height 7
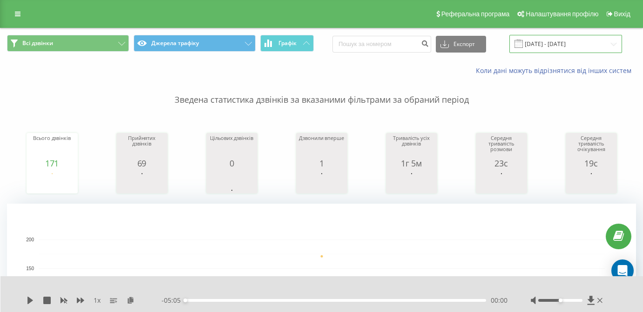
click at [577, 52] on input "[DATE] - [DATE]" at bounding box center [565, 44] width 113 height 18
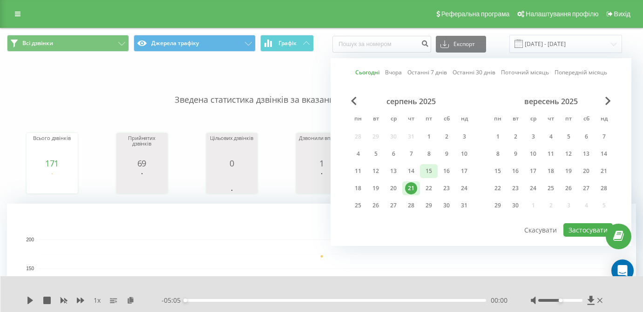
click at [432, 176] on div "15" at bounding box center [429, 171] width 12 height 12
click at [412, 195] on div "21" at bounding box center [411, 189] width 12 height 12
click at [586, 235] on button "Застосувати" at bounding box center [587, 231] width 49 height 14
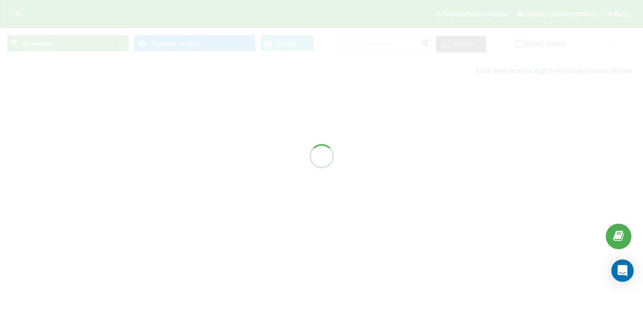
type input "[DATE] - [DATE]"
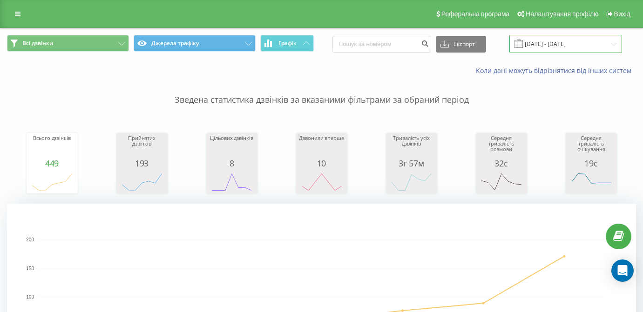
click at [582, 52] on input "[DATE] - [DATE]" at bounding box center [565, 44] width 113 height 18
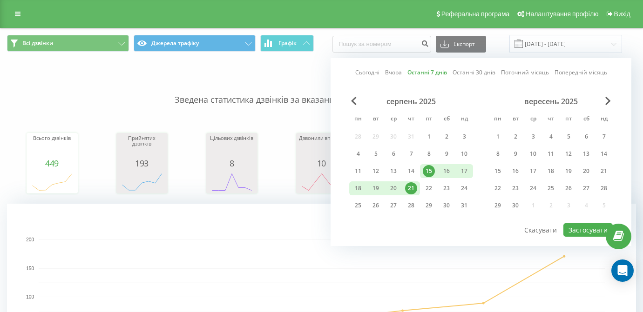
click at [231, 217] on rect "A chart." at bounding box center [321, 297] width 629 height 186
